Goal: Task Accomplishment & Management: Manage account settings

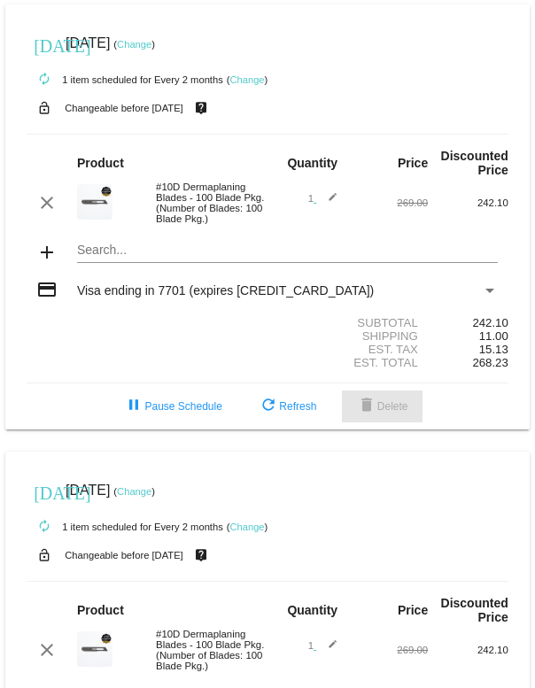
click at [380, 412] on span "delete Delete" at bounding box center [382, 406] width 52 height 12
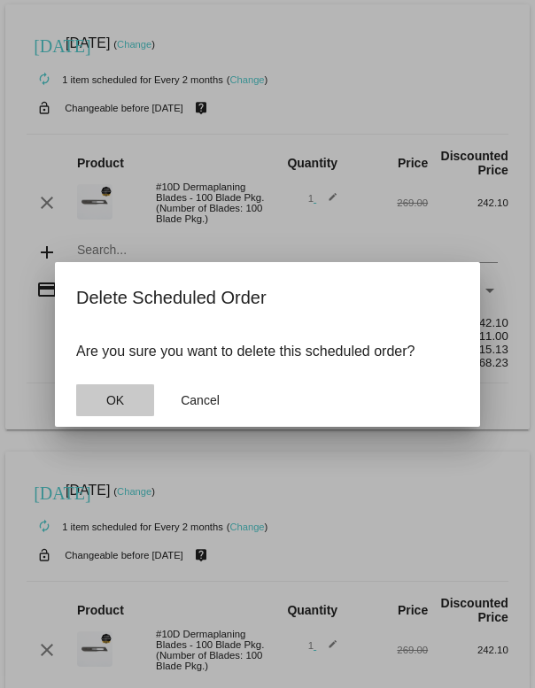
click at [122, 402] on span "OK" at bounding box center [115, 400] width 18 height 14
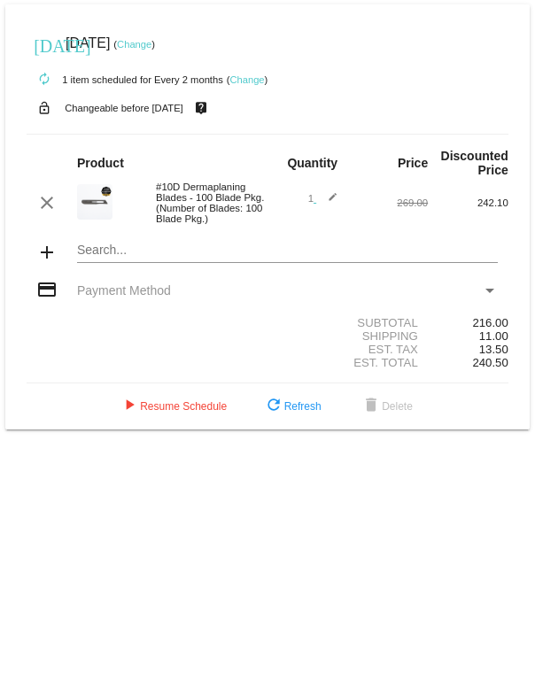
click at [260, 85] on link "Change" at bounding box center [246, 79] width 35 height 11
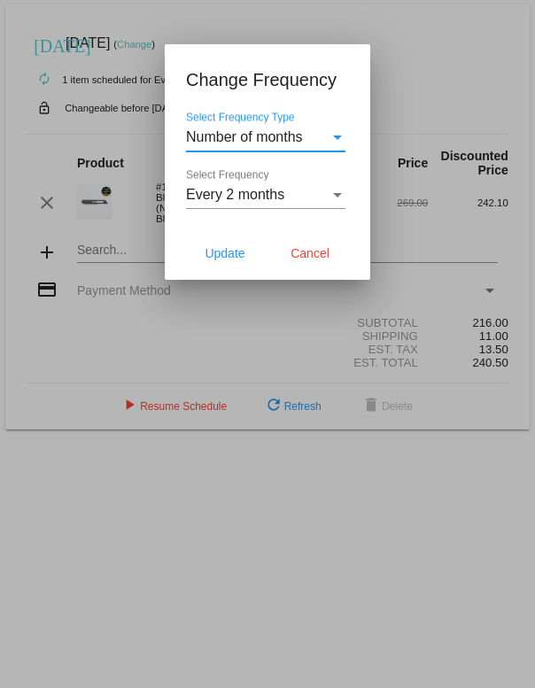
click at [342, 195] on div "Select Frequency" at bounding box center [337, 195] width 16 height 16
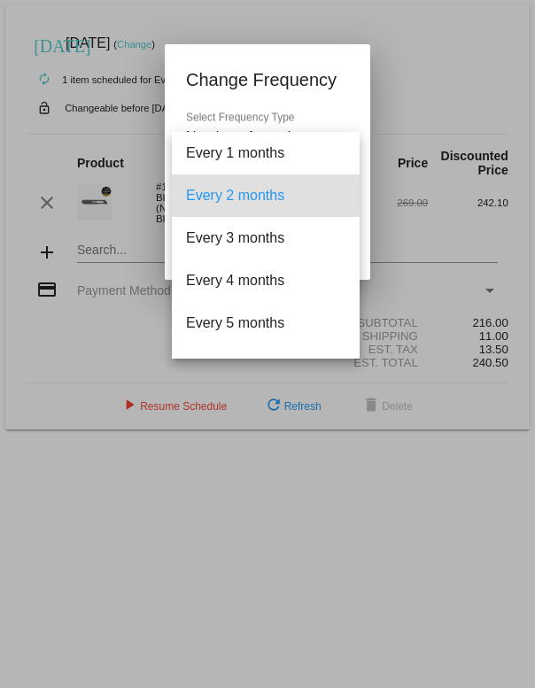
click at [431, 74] on div at bounding box center [267, 344] width 535 height 688
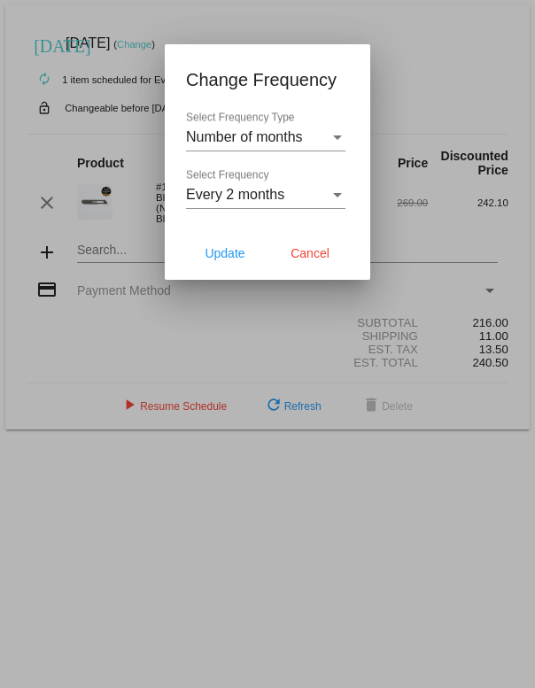
click at [343, 143] on div "Select Frequency Type" at bounding box center [337, 137] width 16 height 16
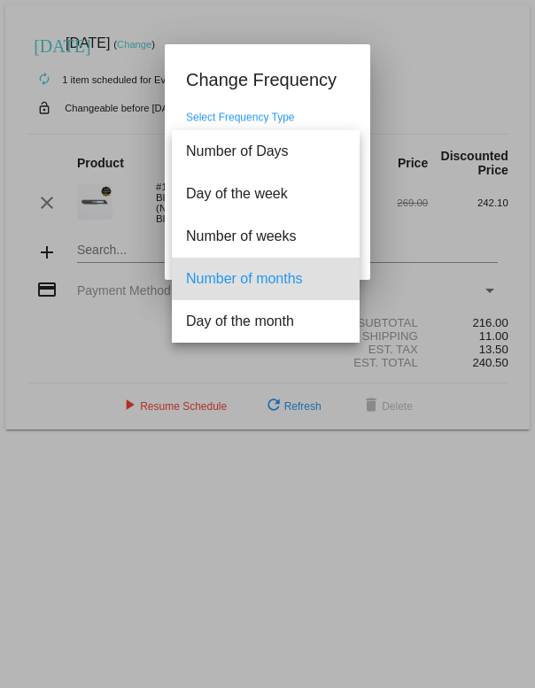
click at [431, 71] on div at bounding box center [267, 344] width 535 height 688
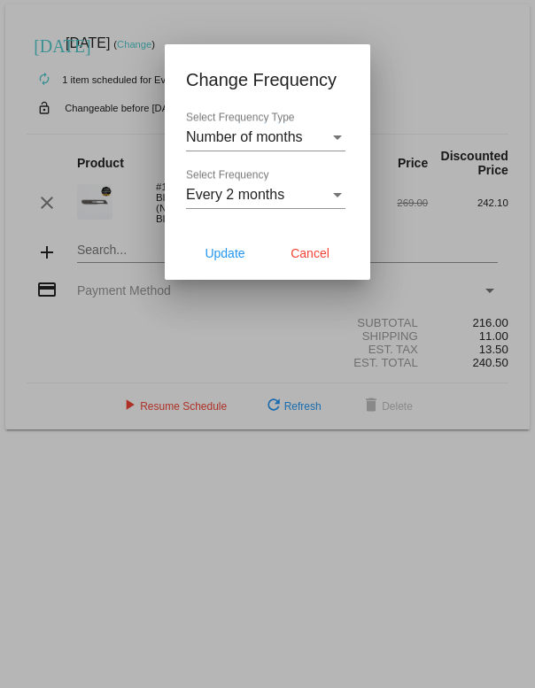
click at [338, 198] on div "Select Frequency" at bounding box center [337, 195] width 16 height 16
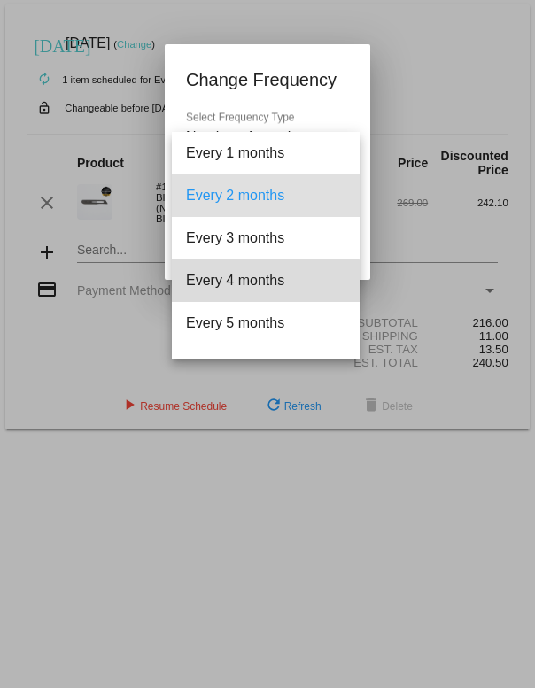
click at [254, 289] on span "Every 4 months" at bounding box center [265, 280] width 159 height 42
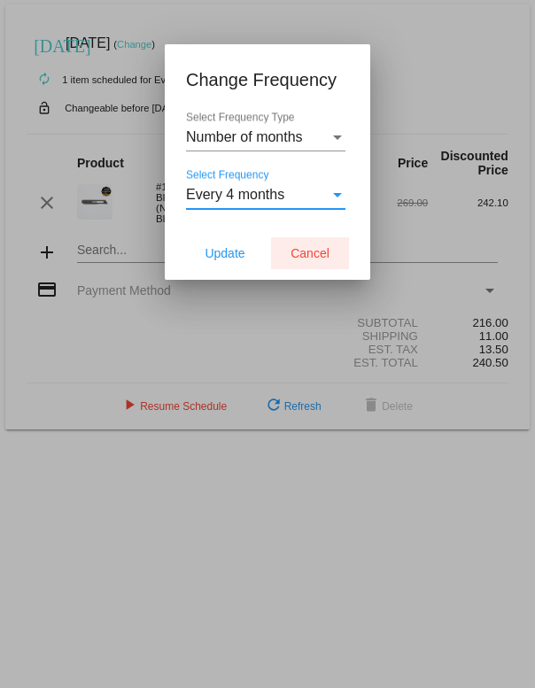
click at [312, 259] on span "Cancel" at bounding box center [309, 253] width 39 height 14
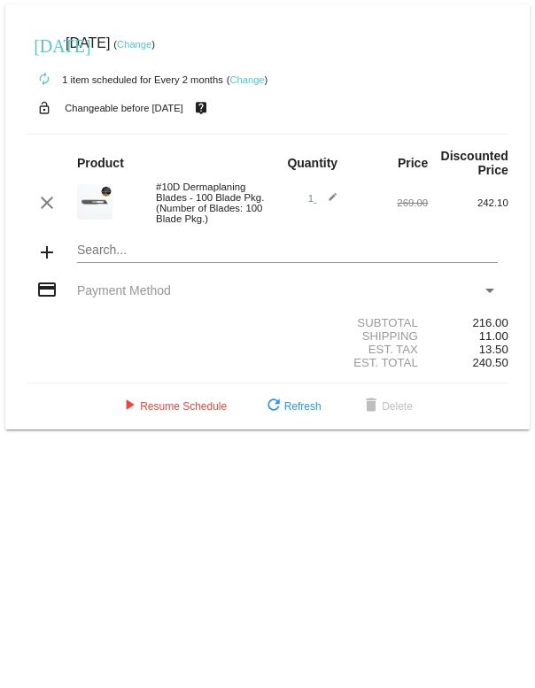
click at [401, 422] on button "delete Delete" at bounding box center [386, 406] width 81 height 32
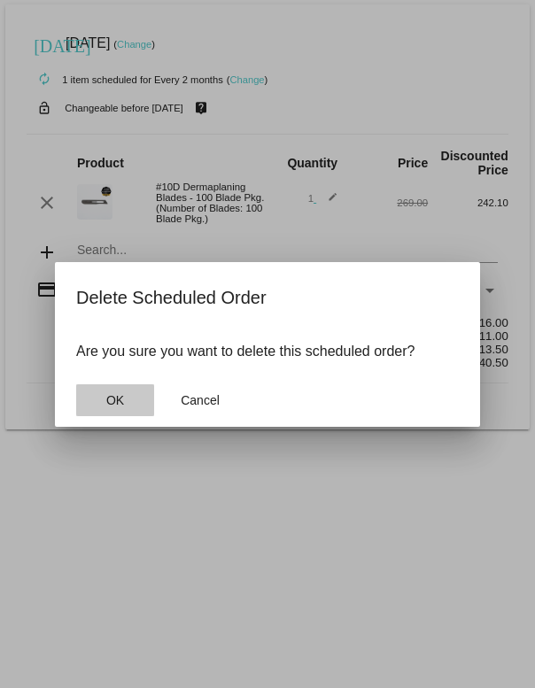
click at [118, 404] on span "OK" at bounding box center [115, 400] width 18 height 14
